Goal: Contribute content

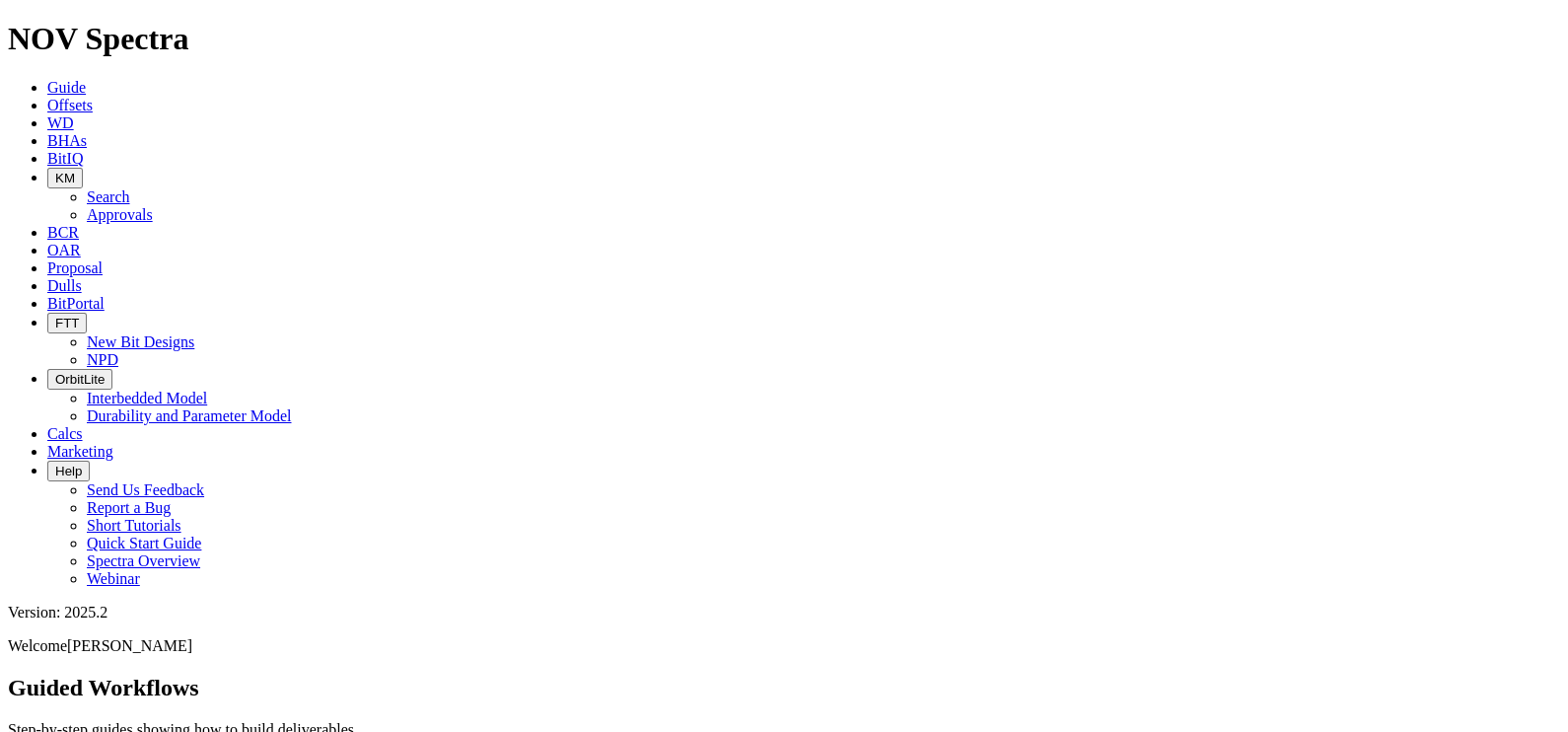
click at [83, 168] on button "KM" at bounding box center [65, 178] width 36 height 21
click at [130, 188] on link "Search" at bounding box center [108, 196] width 44 height 17
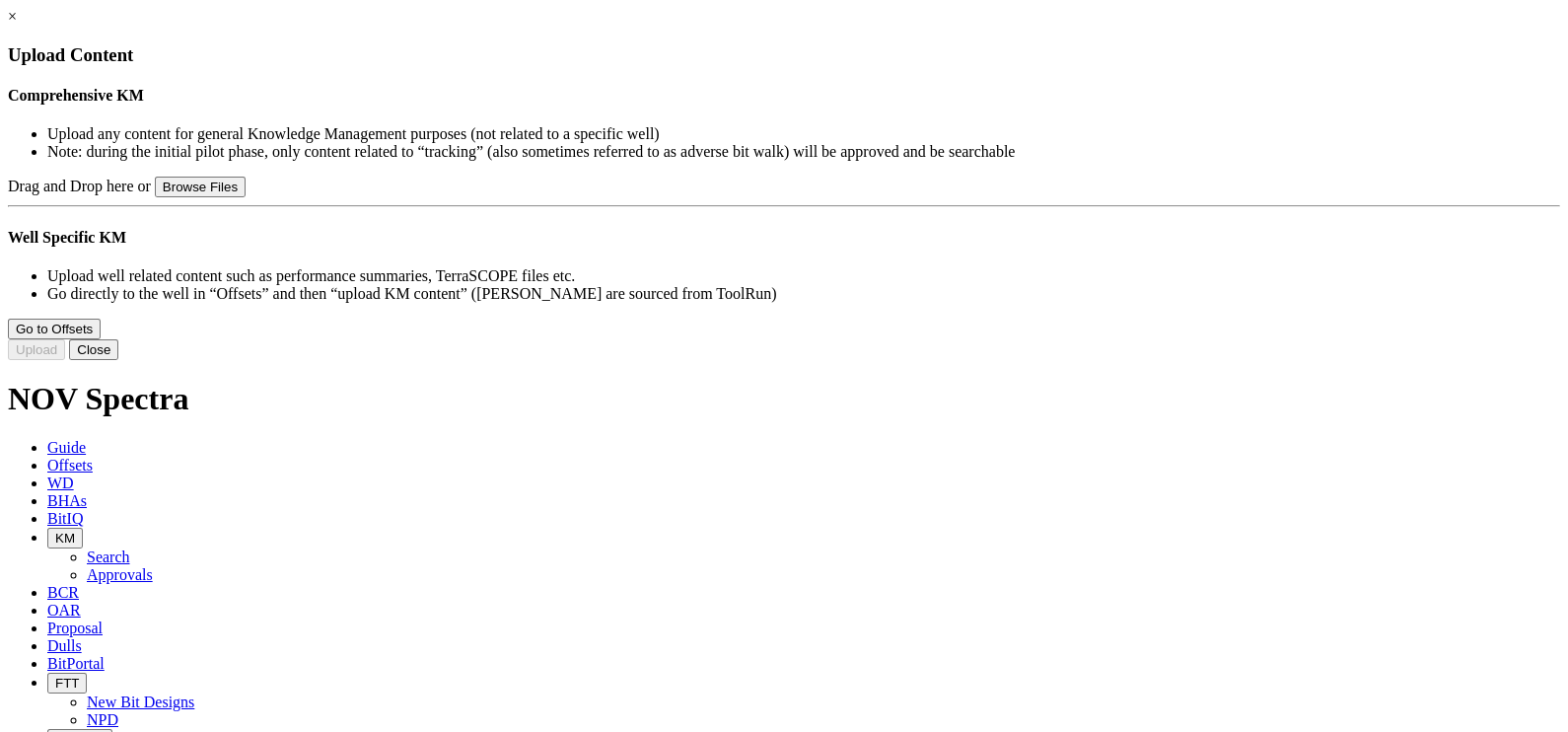
type input "ION+ Intrepid Flyer.pdf"
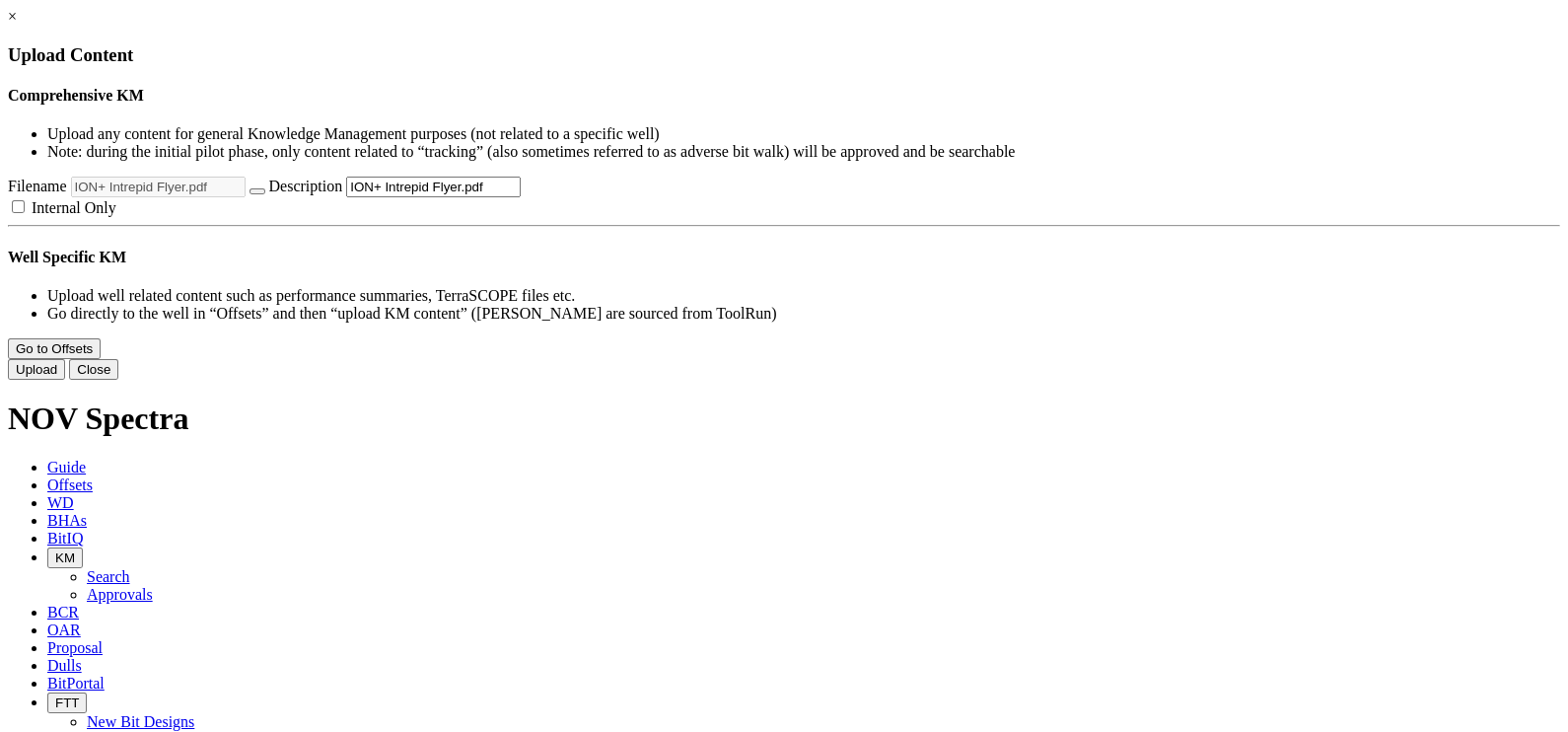
drag, startPoint x: 865, startPoint y: 292, endPoint x: 880, endPoint y: 299, distance: 16.6
click at [521, 197] on input "ION+ Intrepid Flyer.pdf" at bounding box center [433, 186] width 175 height 21
drag, startPoint x: 923, startPoint y: 300, endPoint x: 1007, endPoint y: 304, distance: 84.1
click at [1007, 217] on div "Drag and Drop here or Browse Files Filename ION+ Intrepid Flyer.pdf Description…" at bounding box center [784, 196] width 1552 height 41
type input "ION+ Intrepid Flyer"
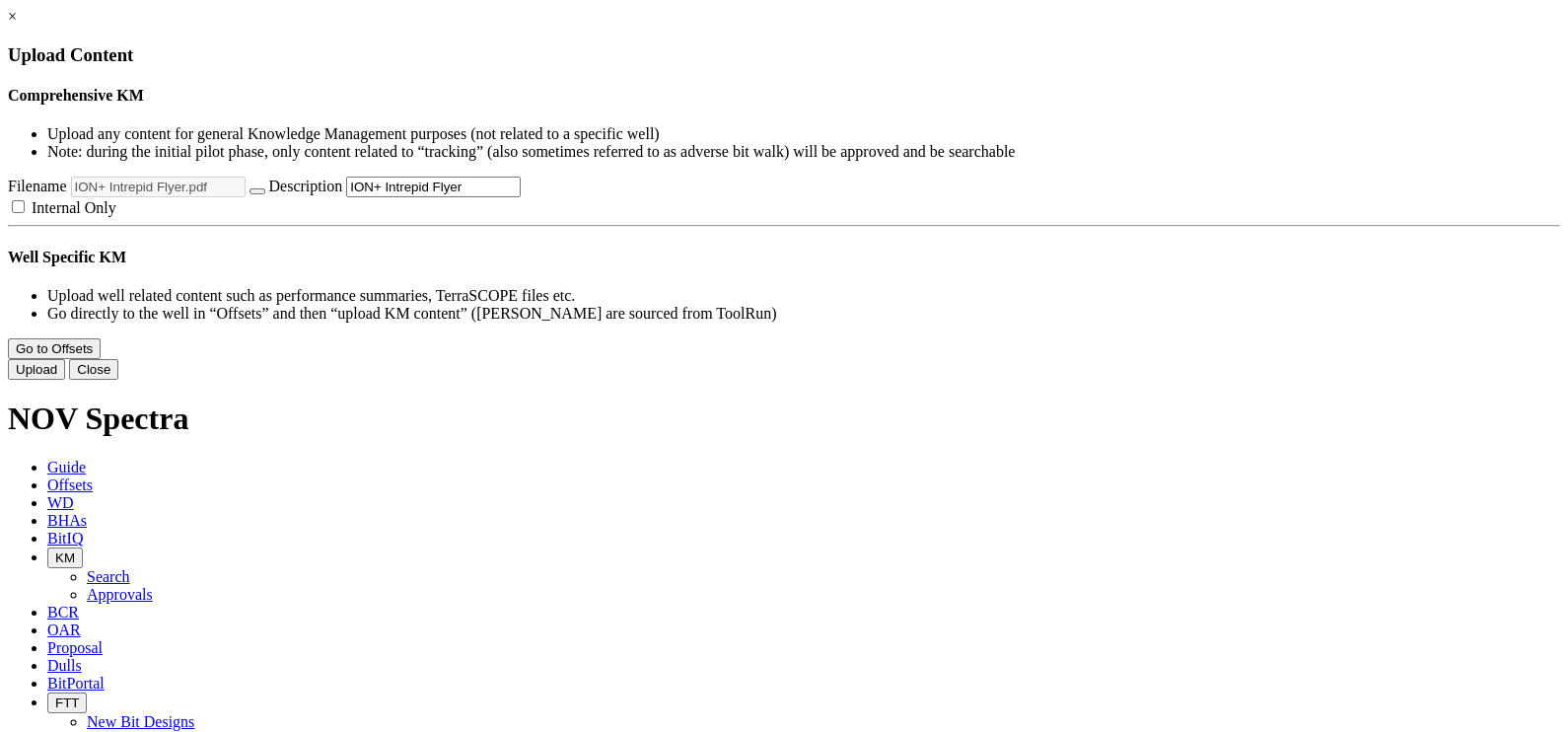
click at [1092, 217] on div "Drag and Drop here or Browse Files Filename ION+ Intrepid Flyer.pdf Description…" at bounding box center [784, 196] width 1552 height 41
click at [65, 380] on button "Upload" at bounding box center [37, 369] width 58 height 21
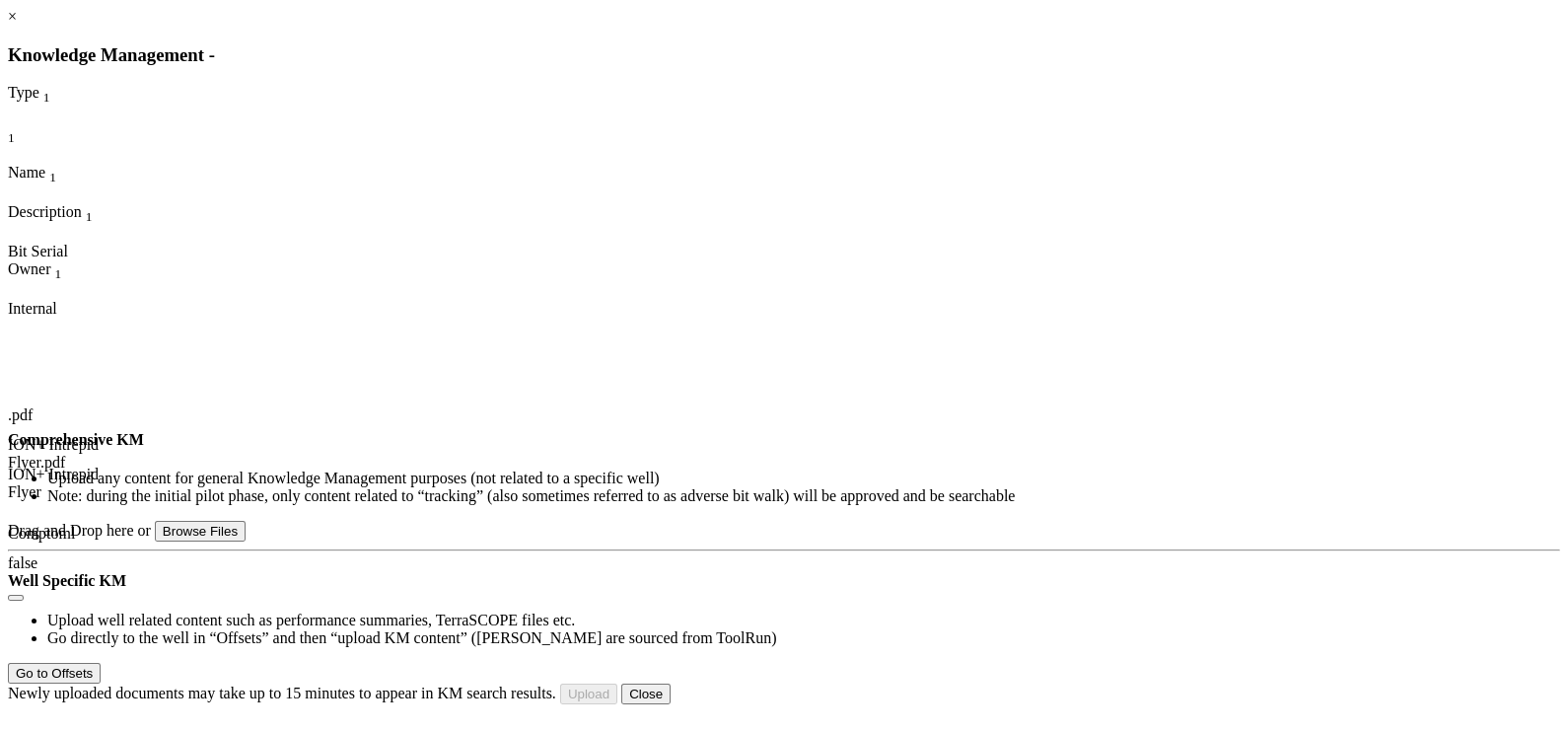
click at [17, 25] on link "×" at bounding box center [12, 16] width 9 height 17
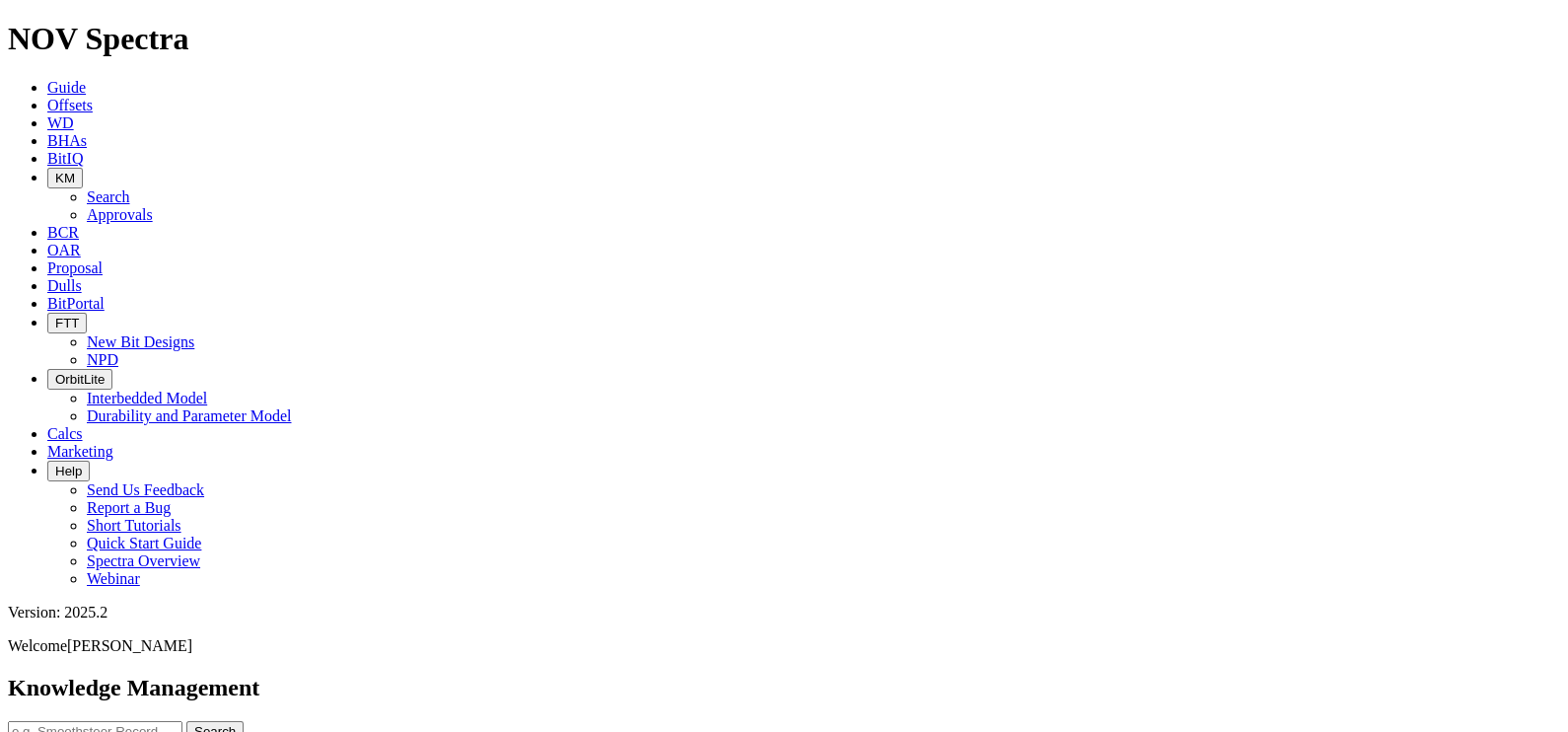
click at [56, 171] on icon "button" at bounding box center [56, 178] width 0 height 15
click at [153, 206] on link "Approvals" at bounding box center [119, 214] width 66 height 17
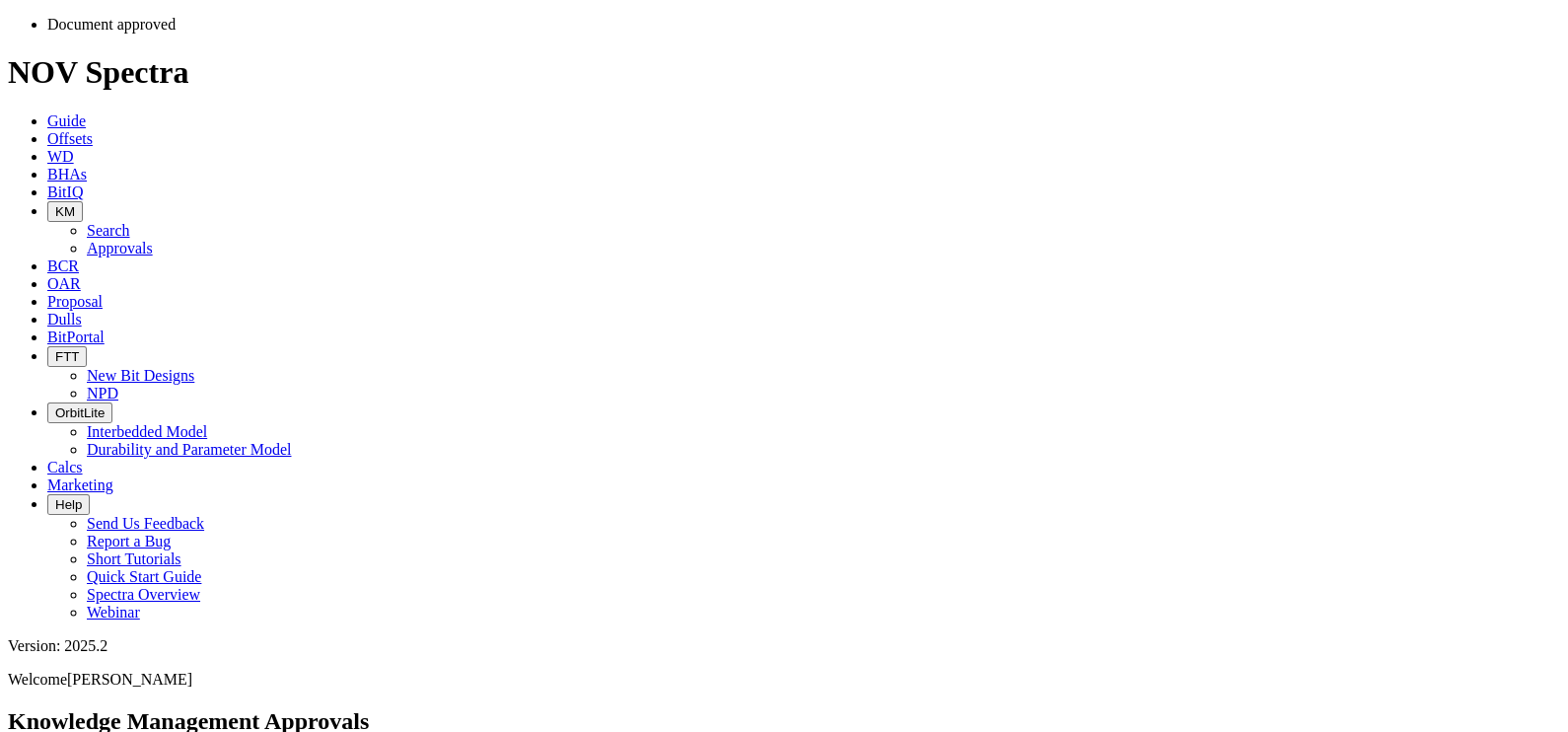
click at [56, 204] on icon "button" at bounding box center [56, 211] width 0 height 15
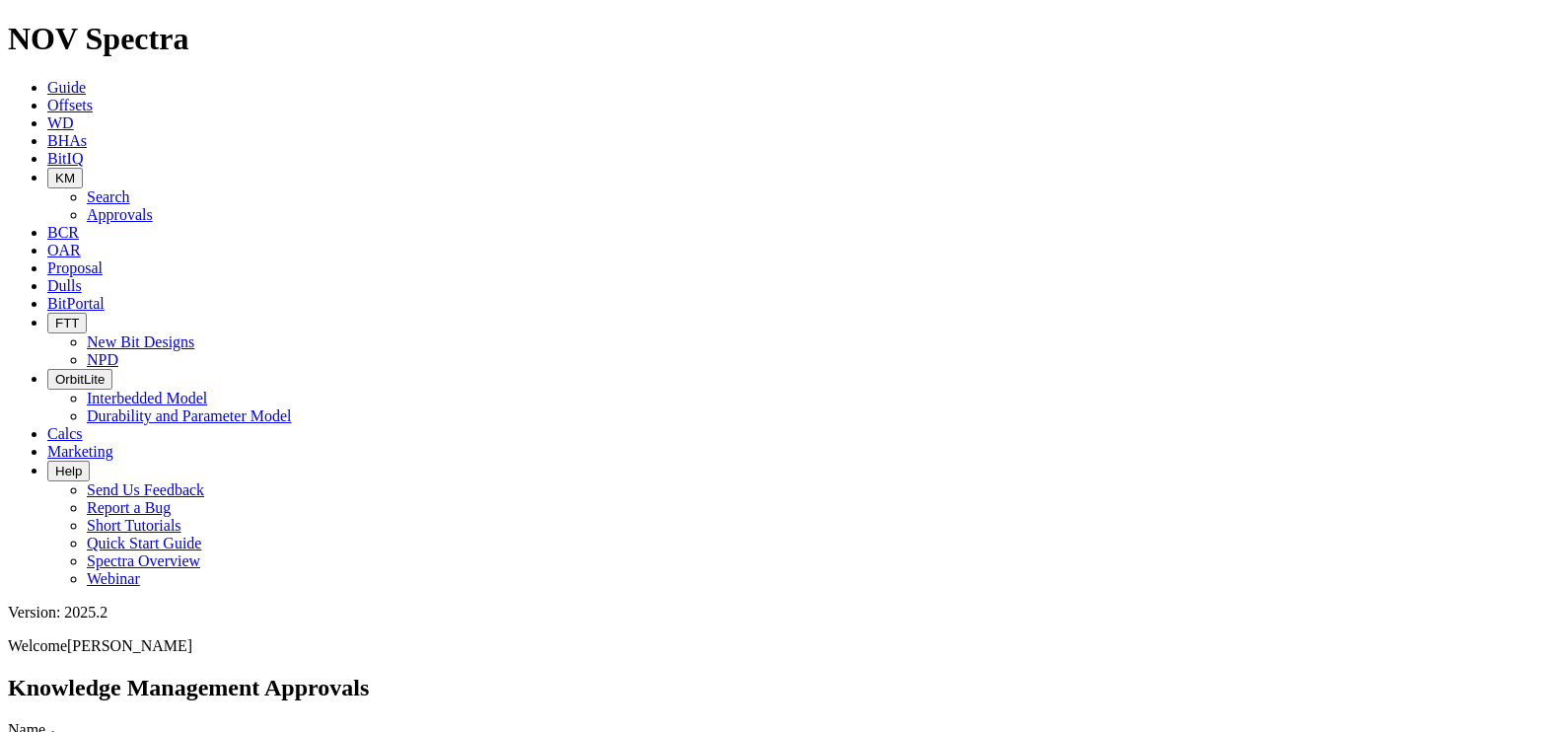
click at [130, 188] on link "Search" at bounding box center [108, 196] width 44 height 17
click at [182, 721] on input "text" at bounding box center [95, 731] width 175 height 21
type input "intrepid"
click at [186, 721] on button "Search" at bounding box center [215, 731] width 58 height 21
click at [182, 721] on input "intrepid" at bounding box center [95, 731] width 175 height 21
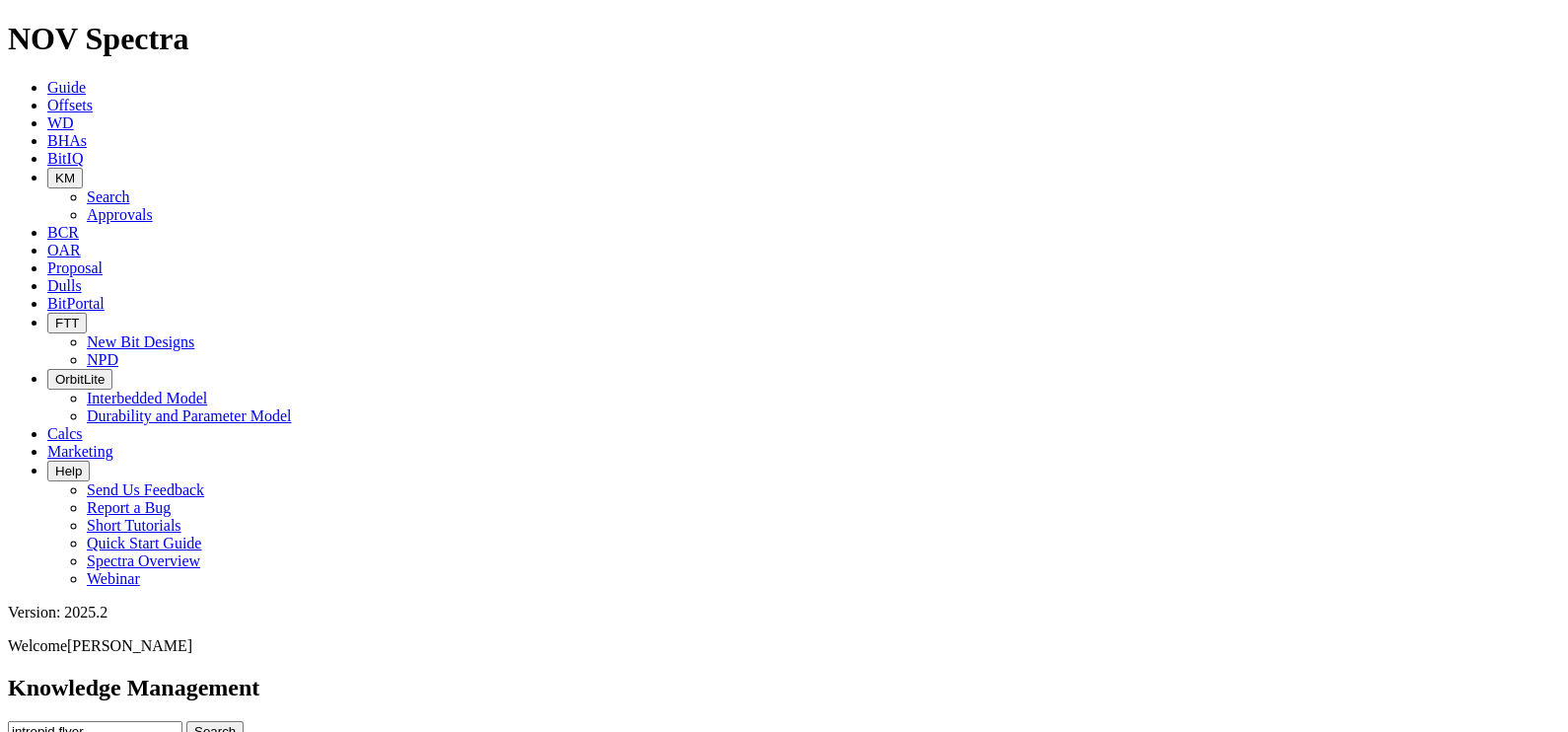
type input "intrepid flyer"
click at [186, 721] on button "Search" at bounding box center [215, 731] width 58 height 21
click at [182, 721] on input "intrepid flyer" at bounding box center [95, 731] width 175 height 21
type input "intrepid"
click at [186, 721] on button "Search" at bounding box center [215, 731] width 58 height 21
